Goal: Navigation & Orientation: Find specific page/section

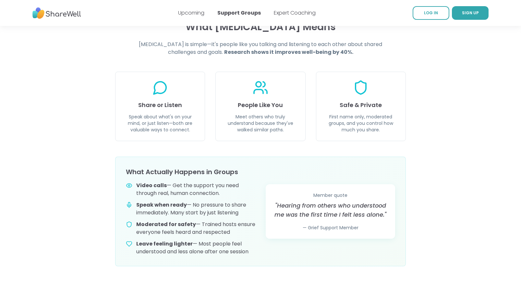
scroll to position [195, 0]
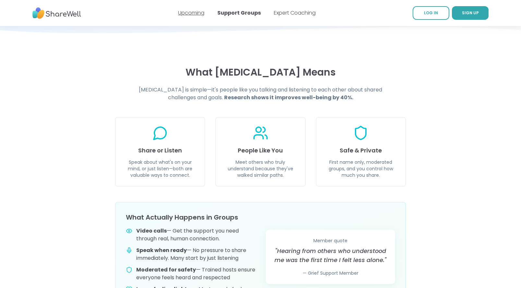
click at [189, 11] on link "Upcoming" at bounding box center [191, 12] width 26 height 7
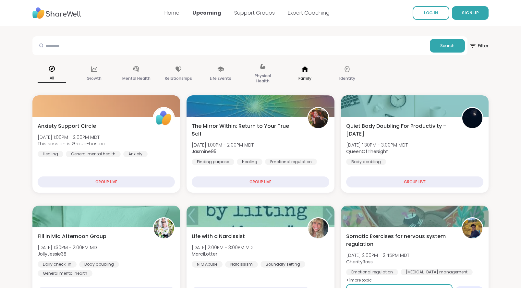
click at [301, 73] on div "Family" at bounding box center [304, 74] width 39 height 32
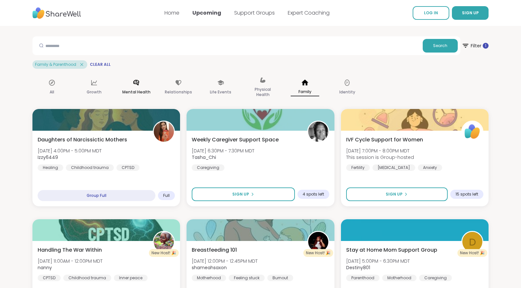
click at [132, 87] on div "Mental Health" at bounding box center [136, 87] width 39 height 32
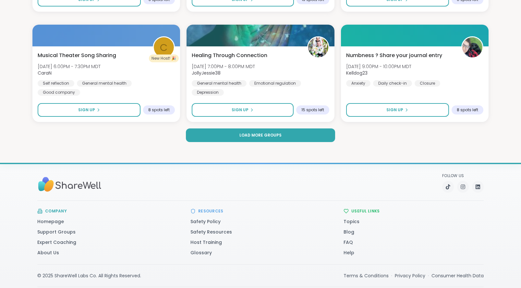
scroll to position [1286, 0]
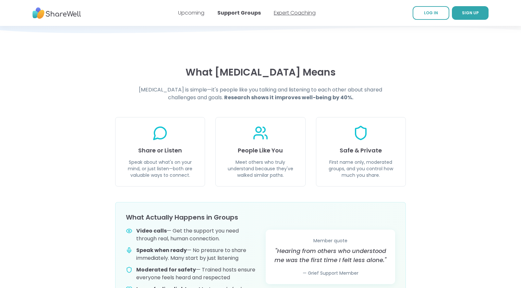
click at [288, 13] on link "Expert Coaching" at bounding box center [295, 12] width 42 height 7
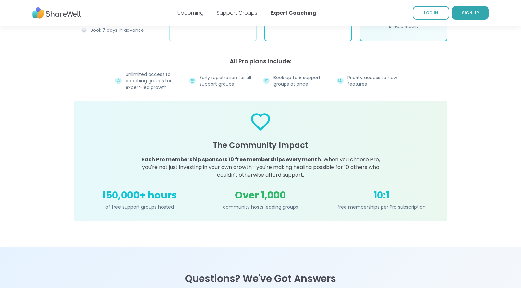
scroll to position [1103, 0]
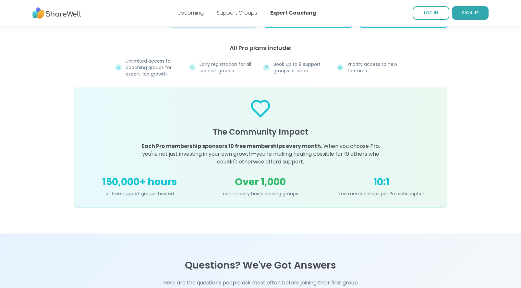
click at [50, 16] on img at bounding box center [56, 13] width 49 height 18
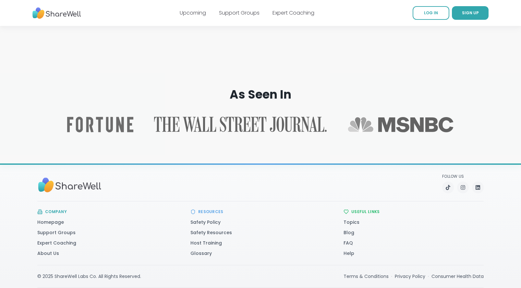
scroll to position [1004, 0]
